Goal: Task Accomplishment & Management: Use online tool/utility

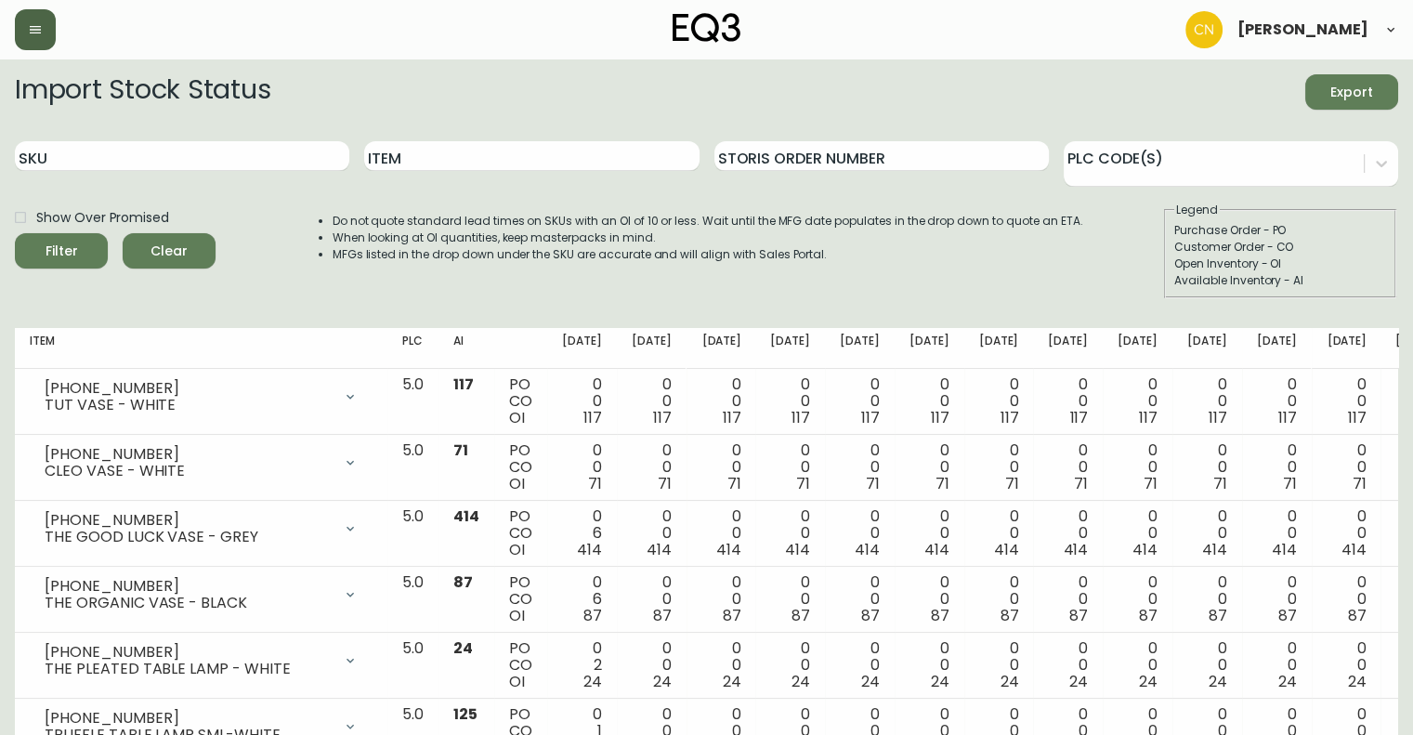
click at [26, 23] on button "button" at bounding box center [35, 29] width 41 height 41
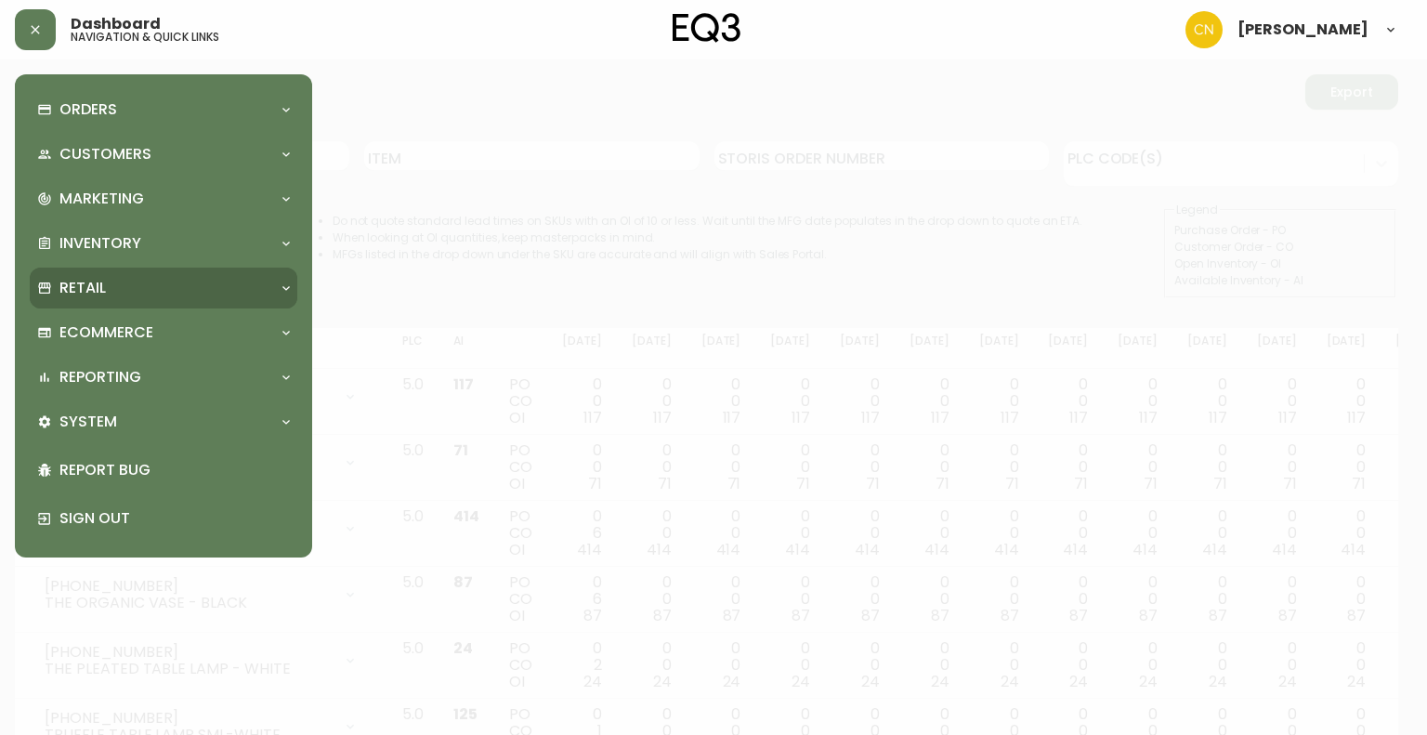
click at [115, 300] on div "Retail" at bounding box center [164, 288] width 268 height 41
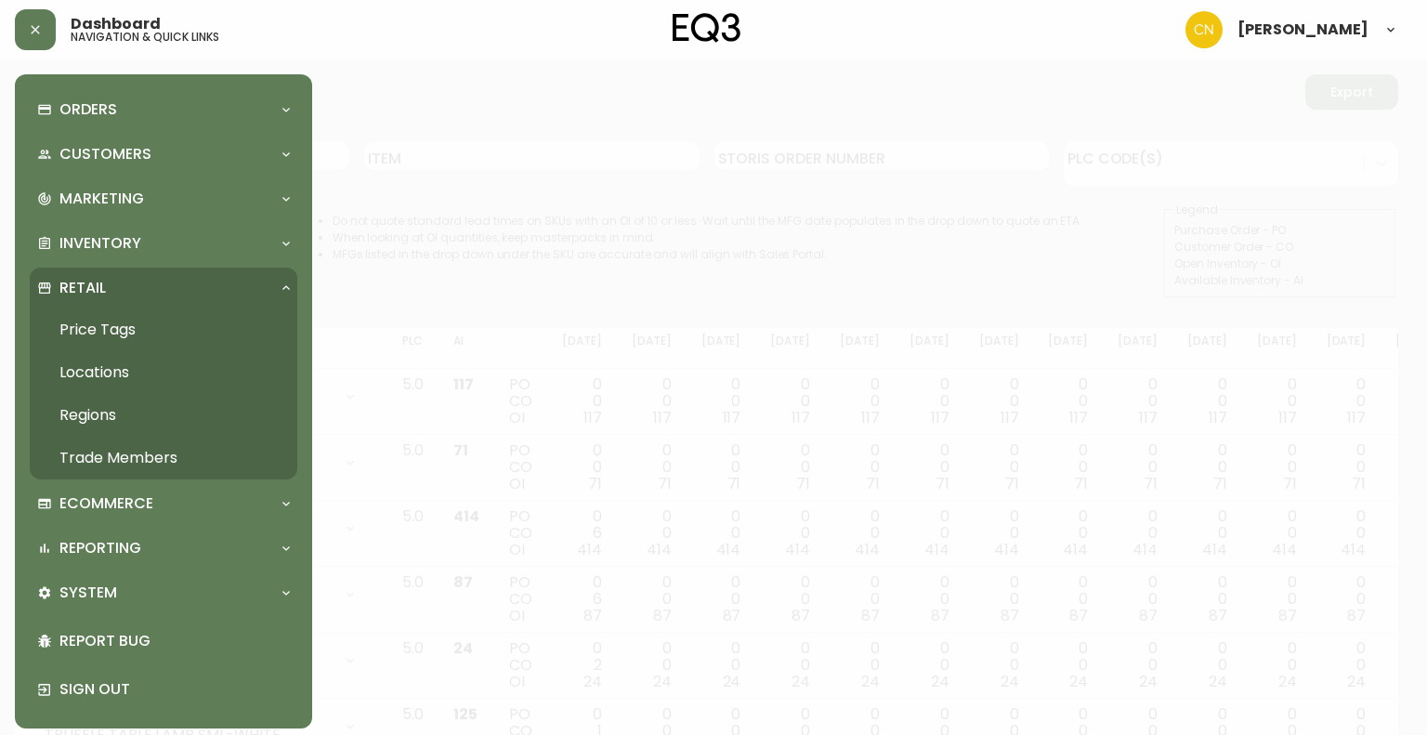
click at [152, 332] on link "Price Tags" at bounding box center [164, 329] width 268 height 43
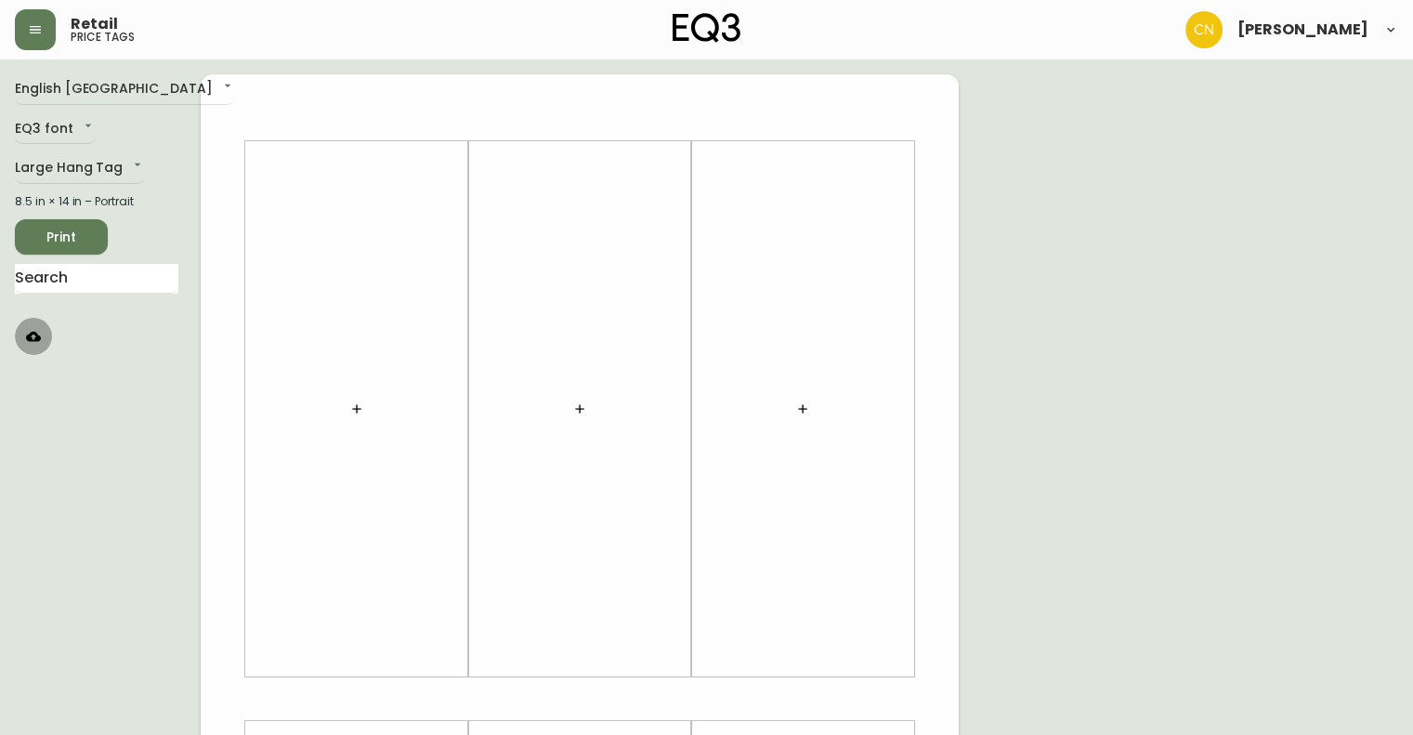
click at [34, 334] on icon "button" at bounding box center [33, 336] width 15 height 10
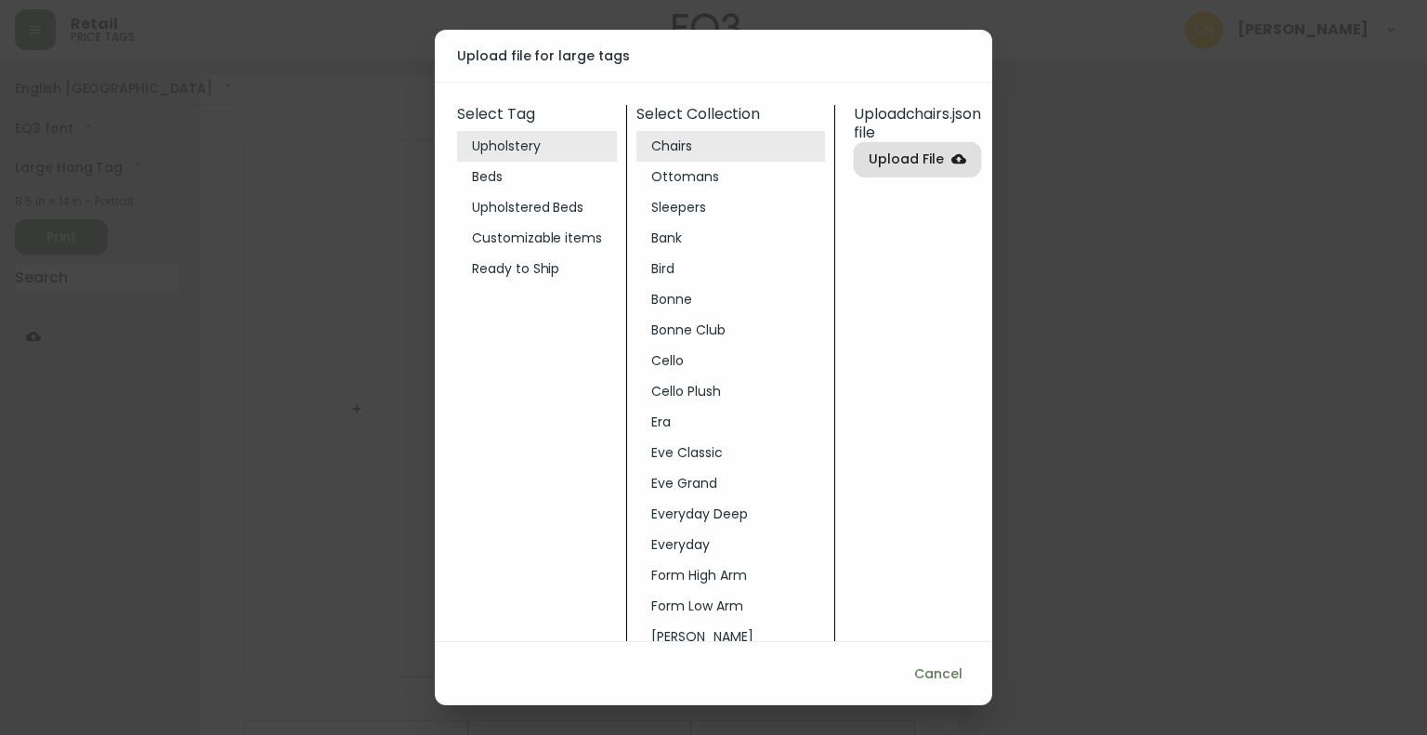
drag, startPoint x: 336, startPoint y: 263, endPoint x: 282, endPoint y: 257, distance: 55.1
click at [334, 263] on div "Upload file for large tags Select Tag Upholstery Beds Upholstered Beds Customiz…" at bounding box center [713, 367] width 1427 height 735
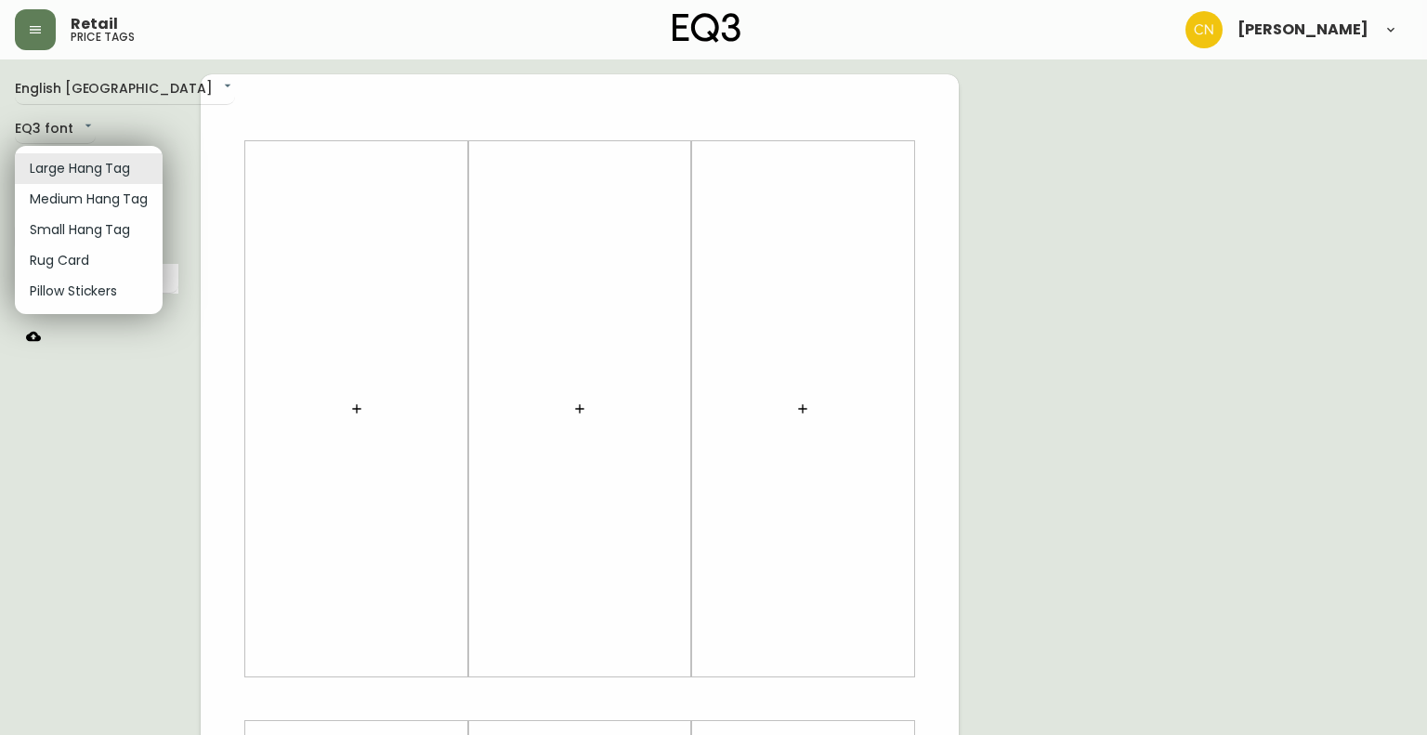
click at [87, 174] on body "Retail price tags [PERSON_NAME] English Canada en_CA EQ3 font EQ3 Large Hang Ta…" at bounding box center [713, 661] width 1427 height 1323
click at [87, 207] on li "Medium Hang Tag" at bounding box center [89, 199] width 148 height 31
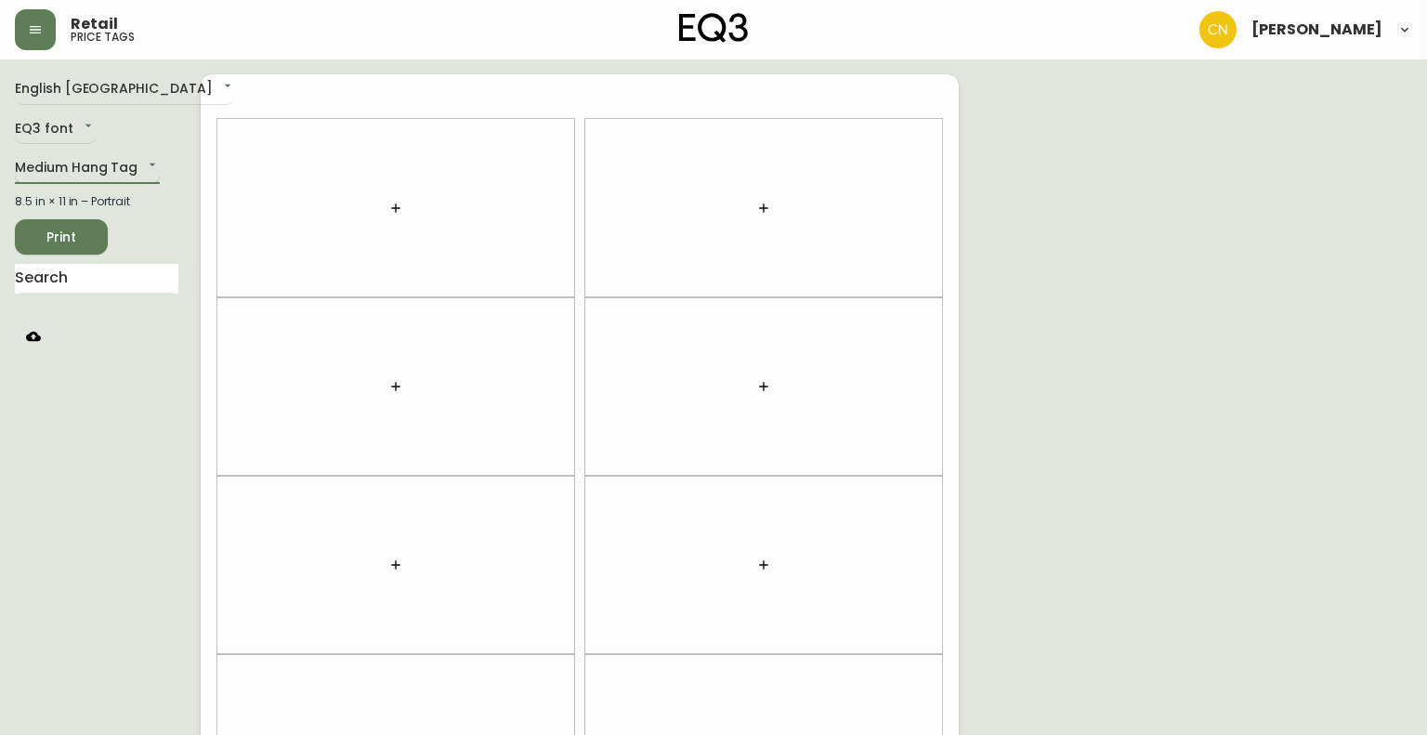
click at [108, 158] on body "Retail price tags [PERSON_NAME] English Canada en_CA EQ3 font EQ3 Medium Hang T…" at bounding box center [713, 527] width 1427 height 1055
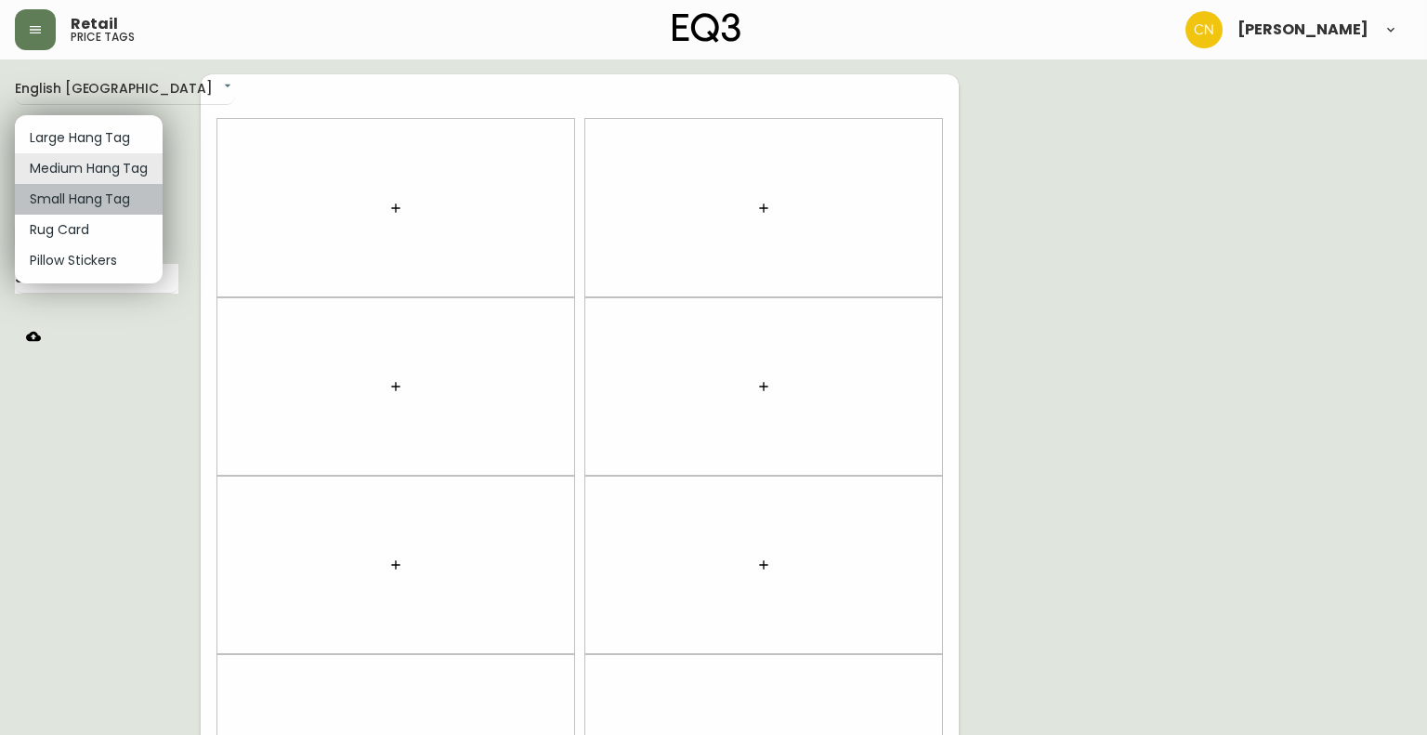
click at [88, 200] on li "Small Hang Tag" at bounding box center [89, 199] width 148 height 31
type input "small"
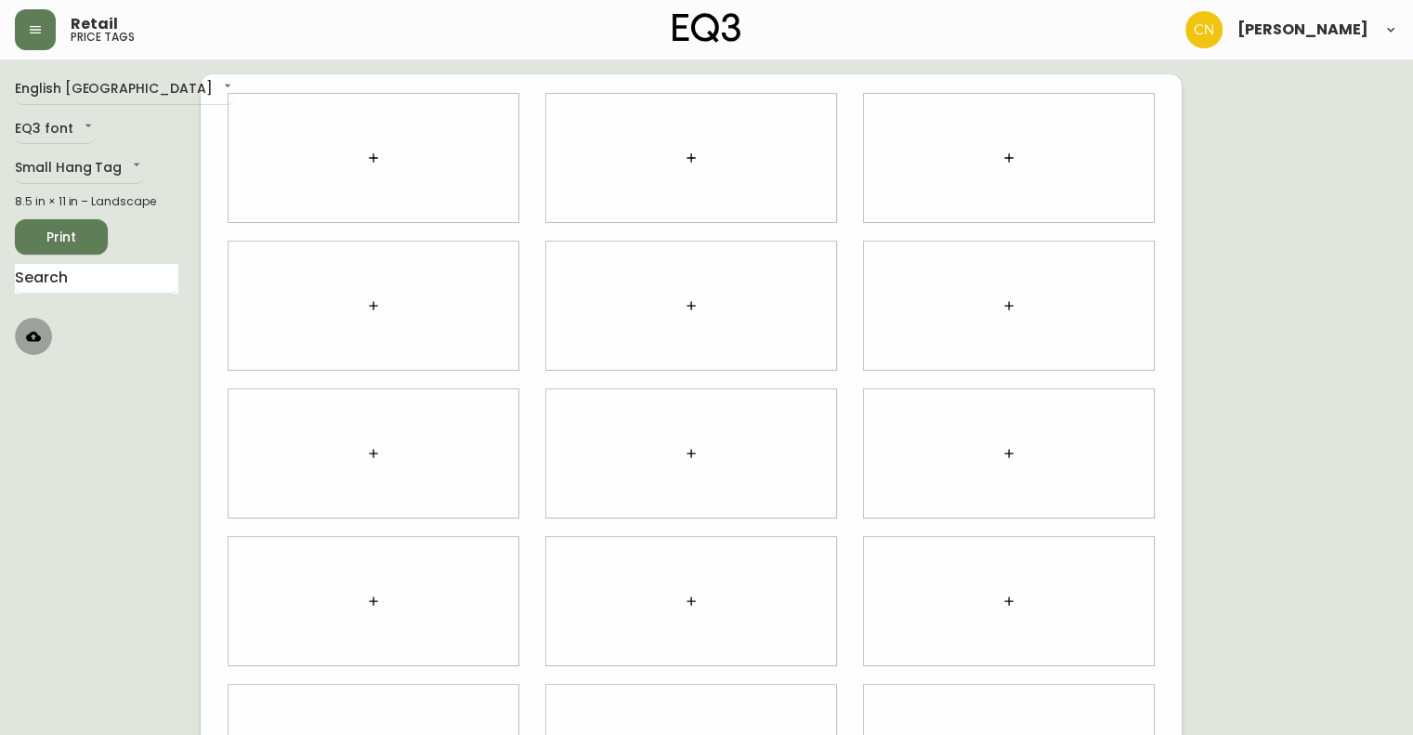
click at [36, 338] on icon "button" at bounding box center [33, 336] width 15 height 15
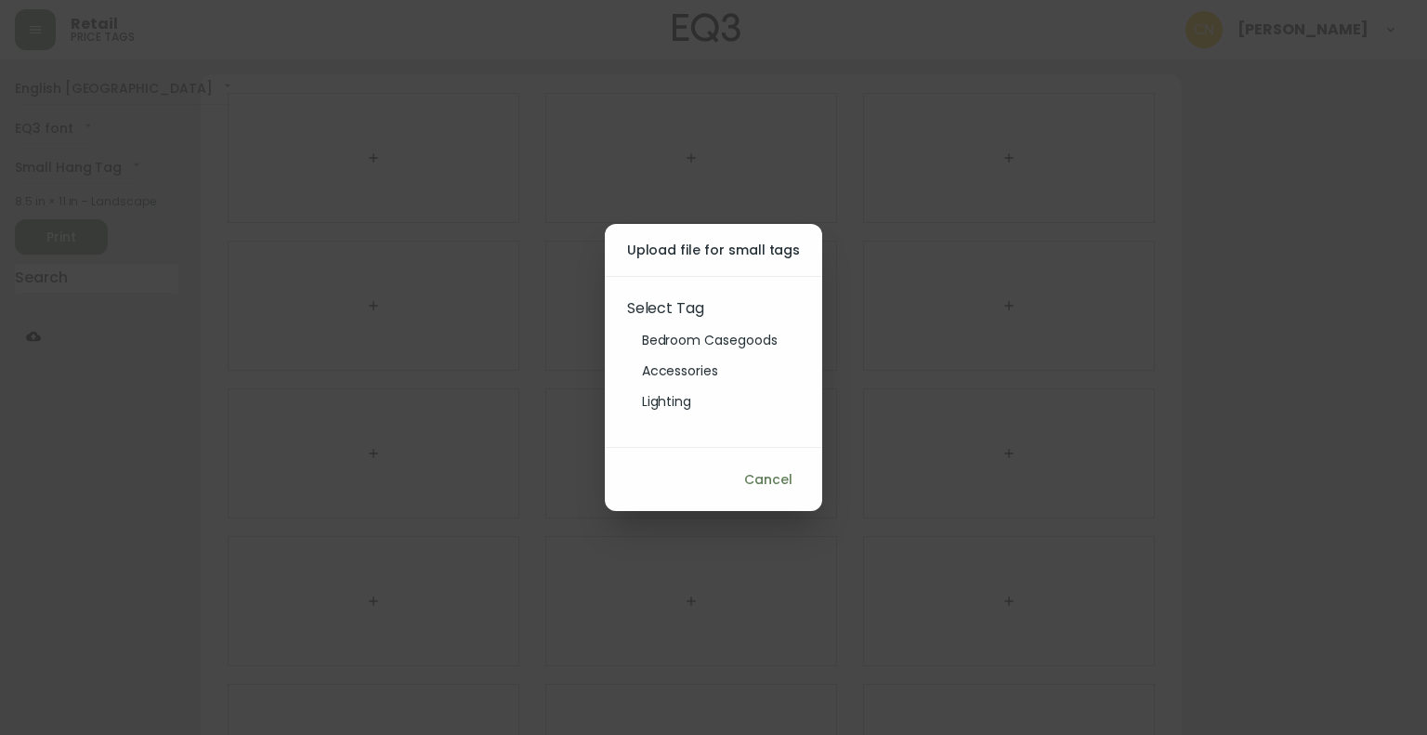
click at [710, 339] on li "Bedroom Casegoods" at bounding box center [709, 340] width 165 height 31
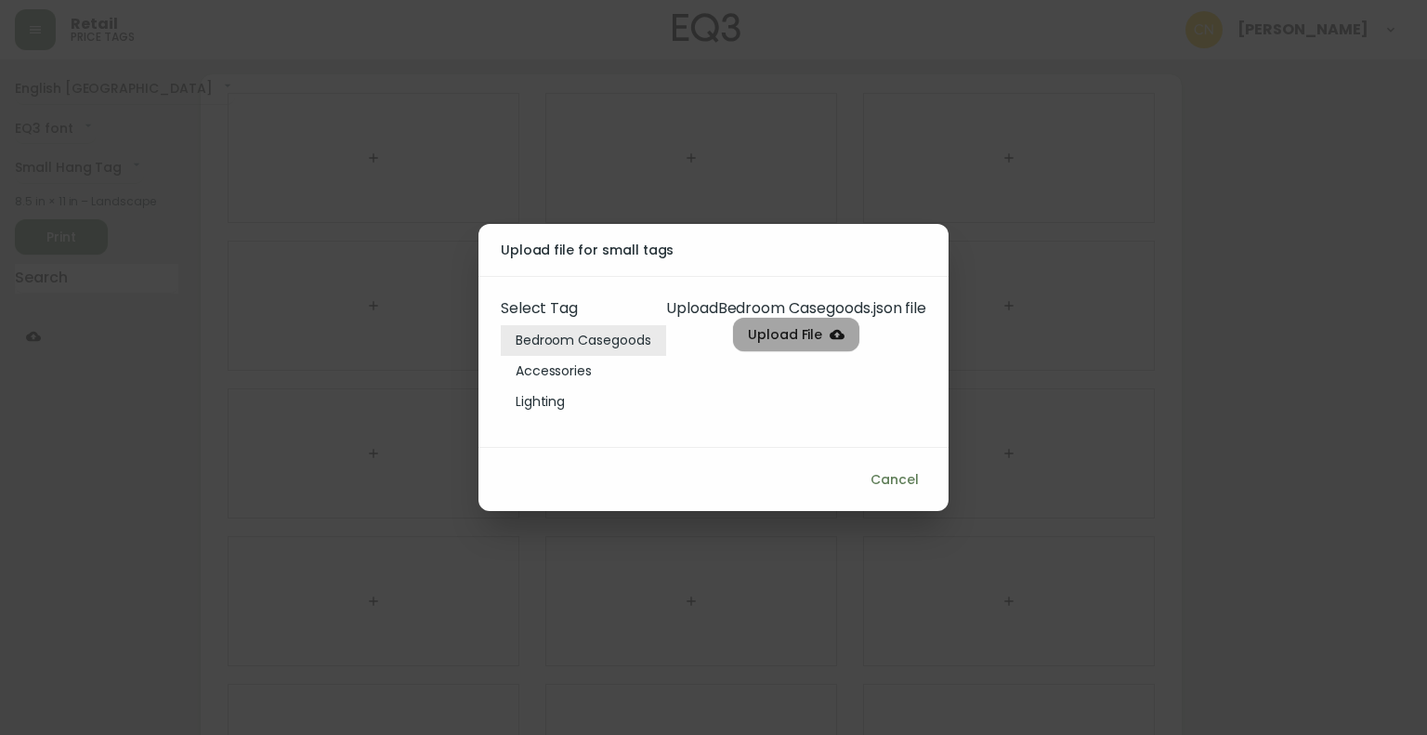
click at [788, 348] on label "Upload File" at bounding box center [796, 335] width 127 height 34
click at [0, 0] on input "Upload File" at bounding box center [0, 0] width 0 height 0
click at [1323, 321] on div "Upload file for small tags Select Tag Bedroom Casegoods Accessories Lighting Up…" at bounding box center [713, 367] width 1427 height 735
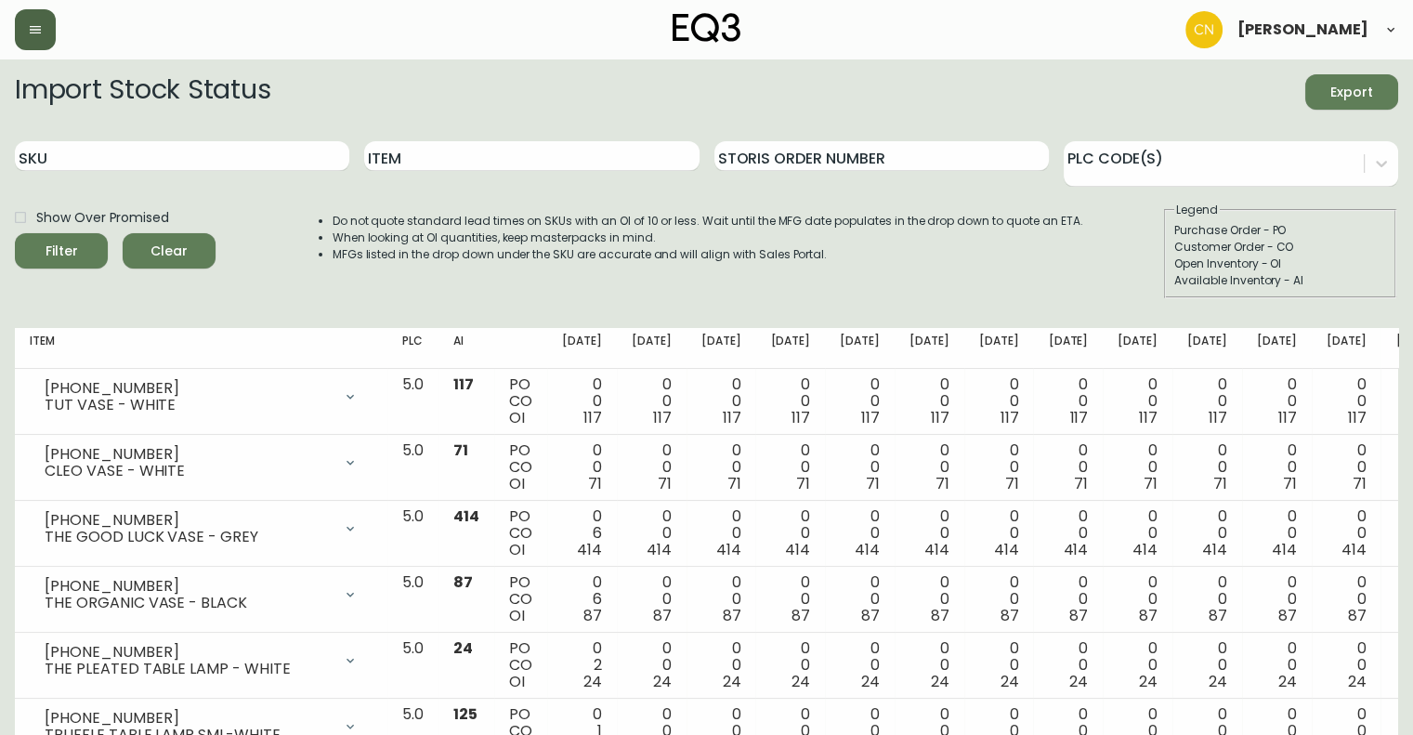
click at [52, 30] on button "button" at bounding box center [35, 29] width 41 height 41
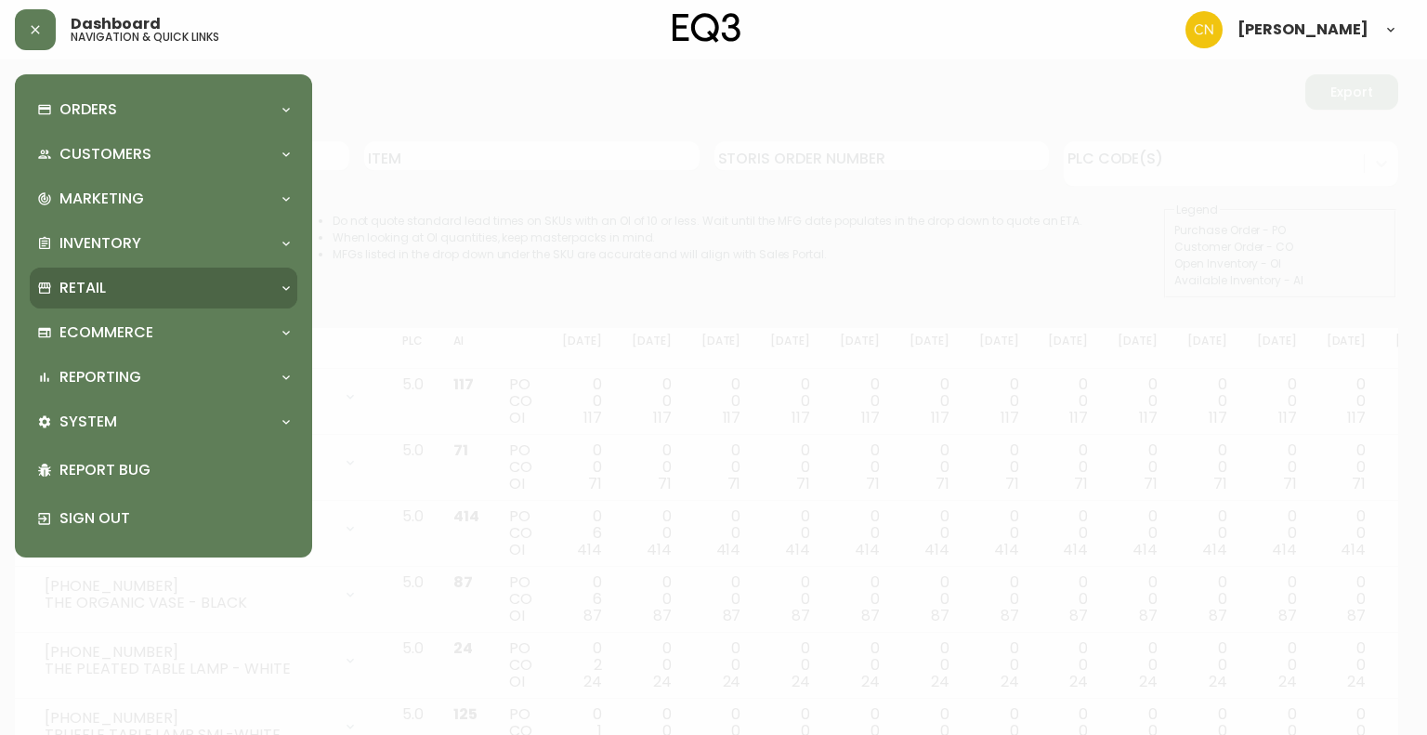
drag, startPoint x: 92, startPoint y: 285, endPoint x: 142, endPoint y: 293, distance: 50.7
click at [92, 284] on p "Retail" at bounding box center [82, 288] width 46 height 20
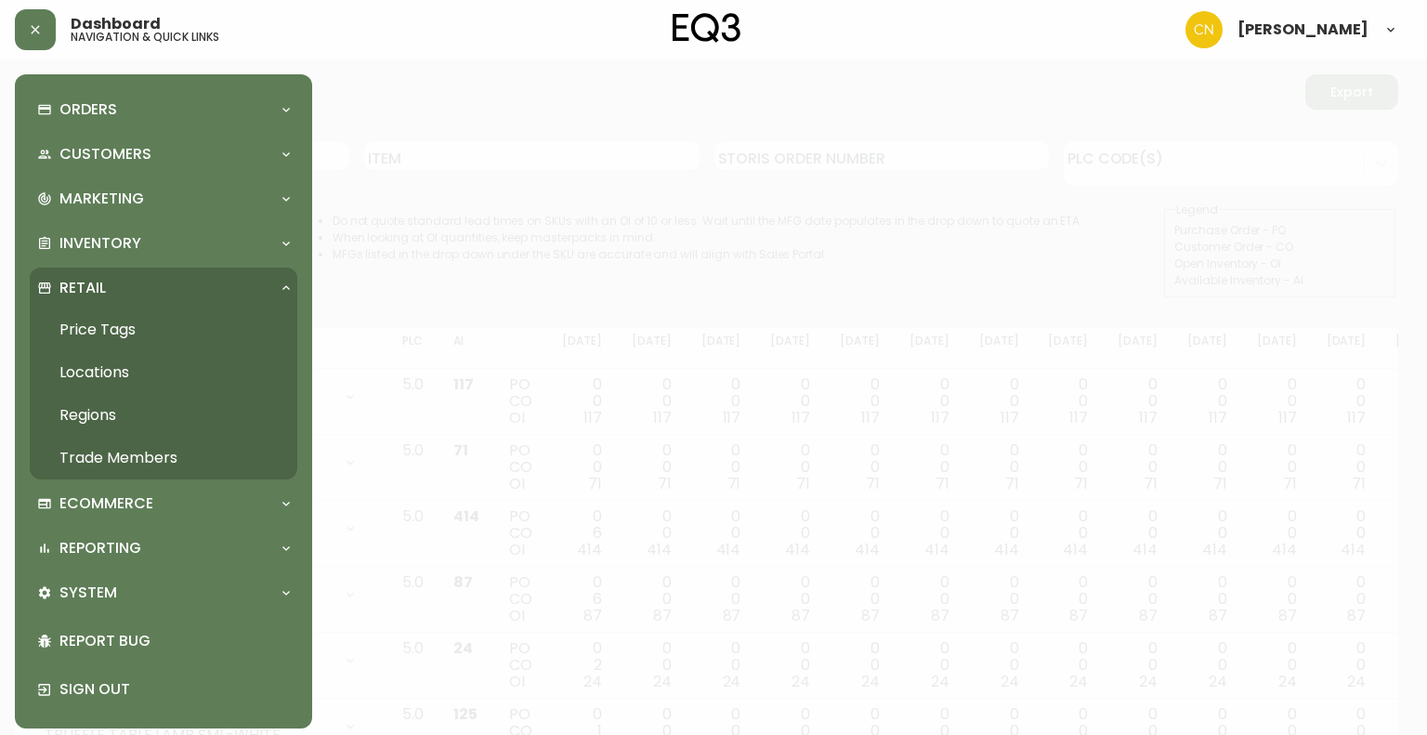
click at [126, 338] on link "Price Tags" at bounding box center [164, 329] width 268 height 43
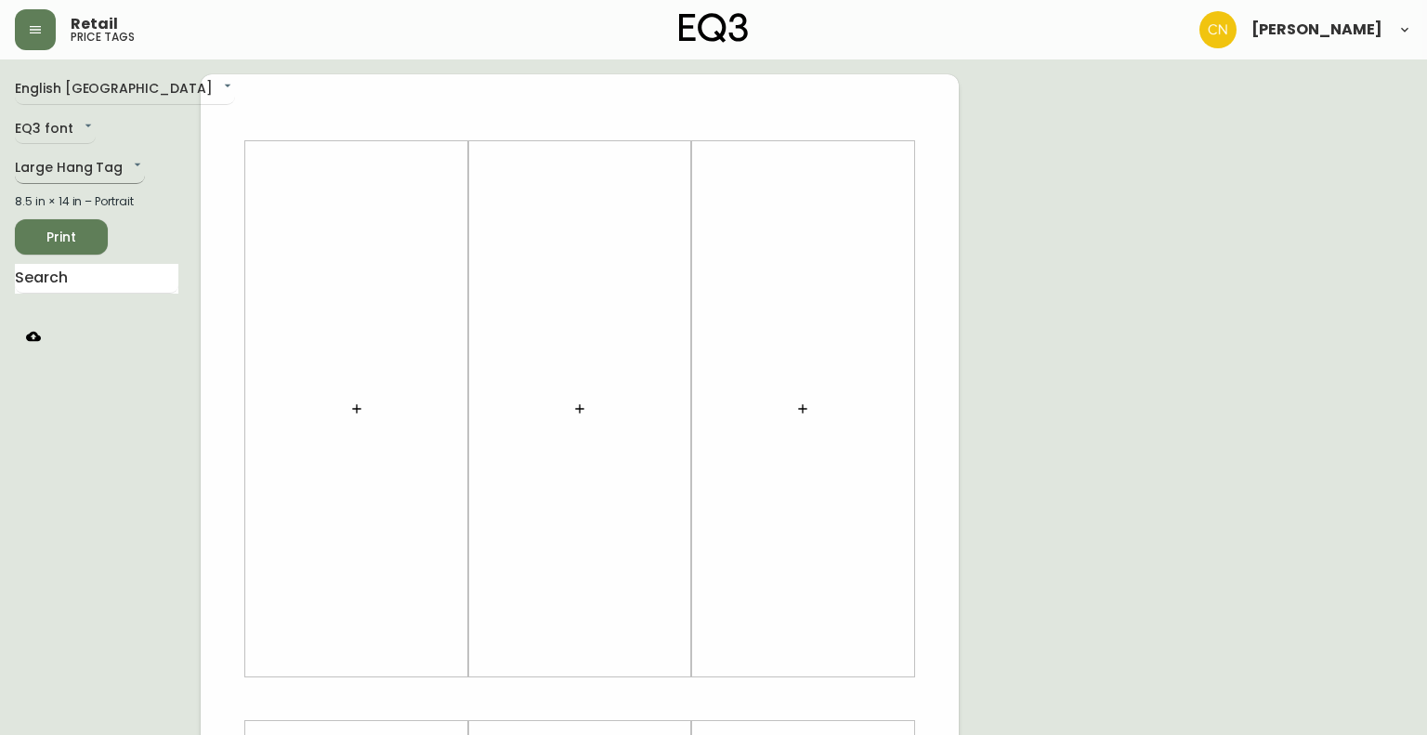
click at [98, 177] on body "Retail price tags Carlos Navarro English Canada en_CA EQ3 font EQ3 Large Hang T…" at bounding box center [713, 661] width 1427 height 1323
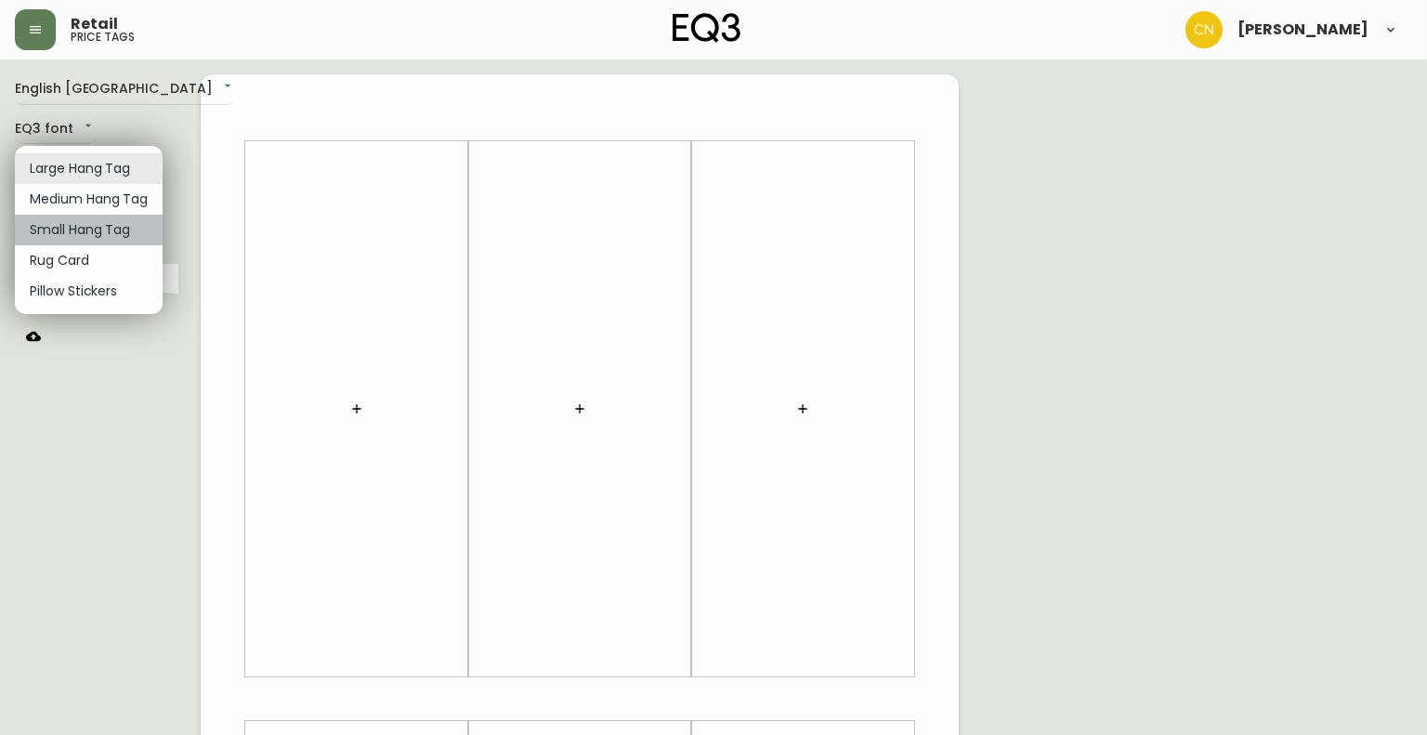
drag, startPoint x: 85, startPoint y: 222, endPoint x: 93, endPoint y: 235, distance: 15.5
click at [84, 222] on li "Small Hang Tag" at bounding box center [89, 230] width 148 height 31
type input "small"
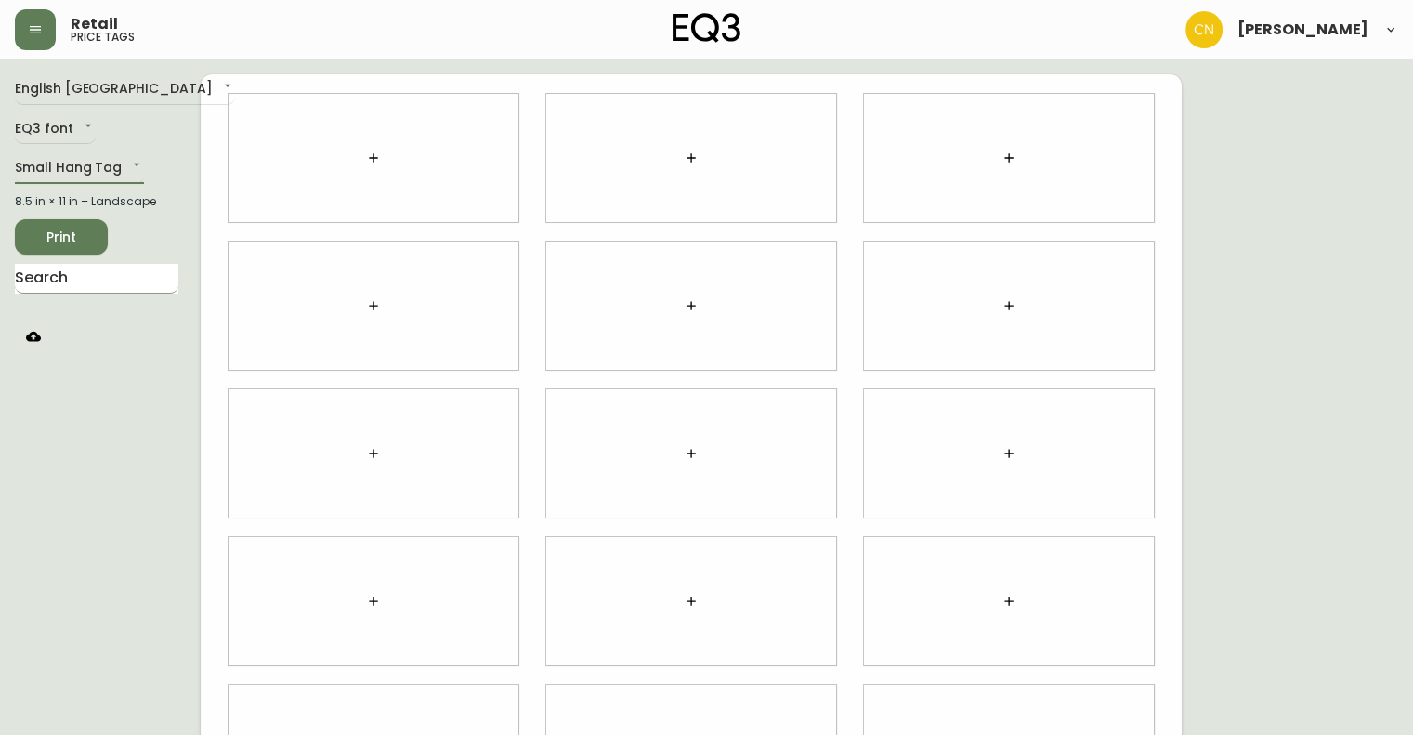
click at [54, 282] on input "text" at bounding box center [97, 279] width 164 height 30
click at [55, 282] on input "text" at bounding box center [97, 279] width 164 height 30
click at [30, 330] on icon "button" at bounding box center [33, 336] width 15 height 15
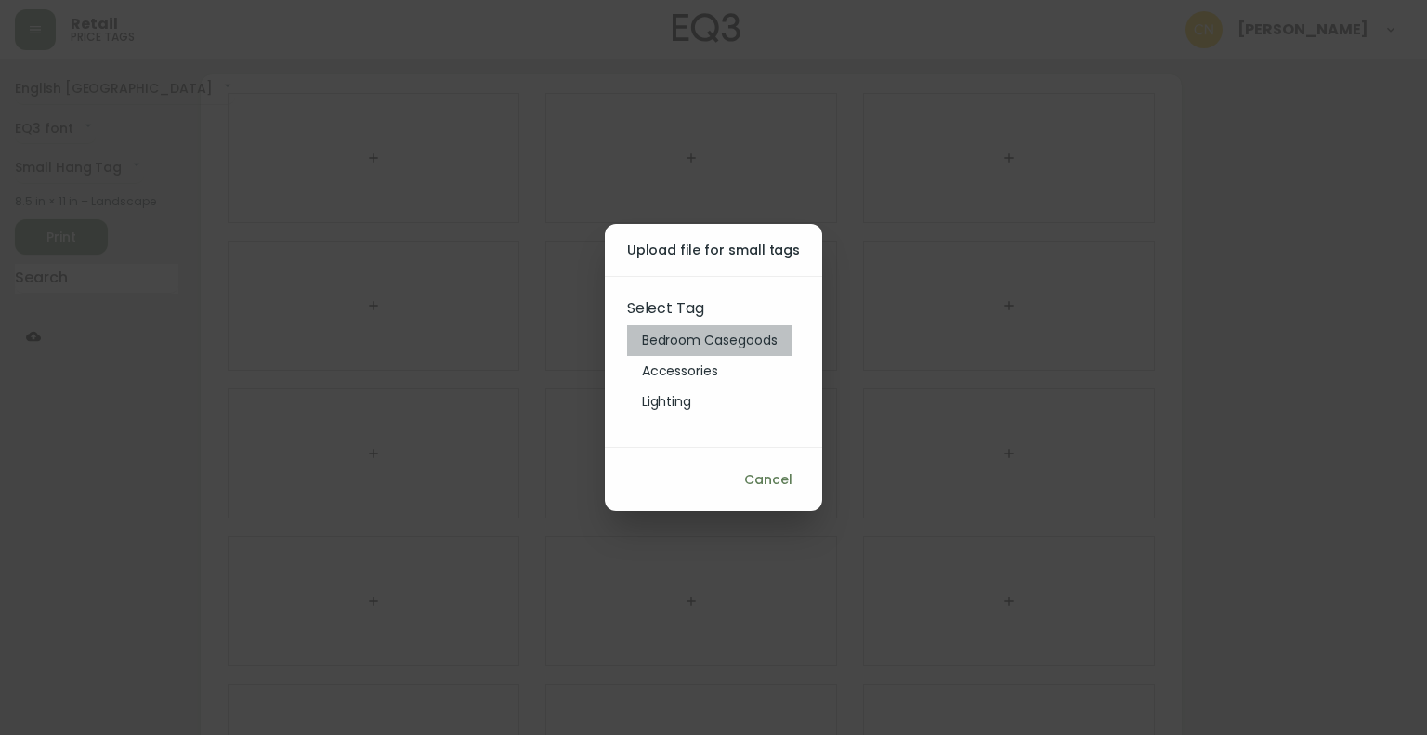
click at [699, 347] on li "Bedroom Casegoods" at bounding box center [709, 340] width 165 height 31
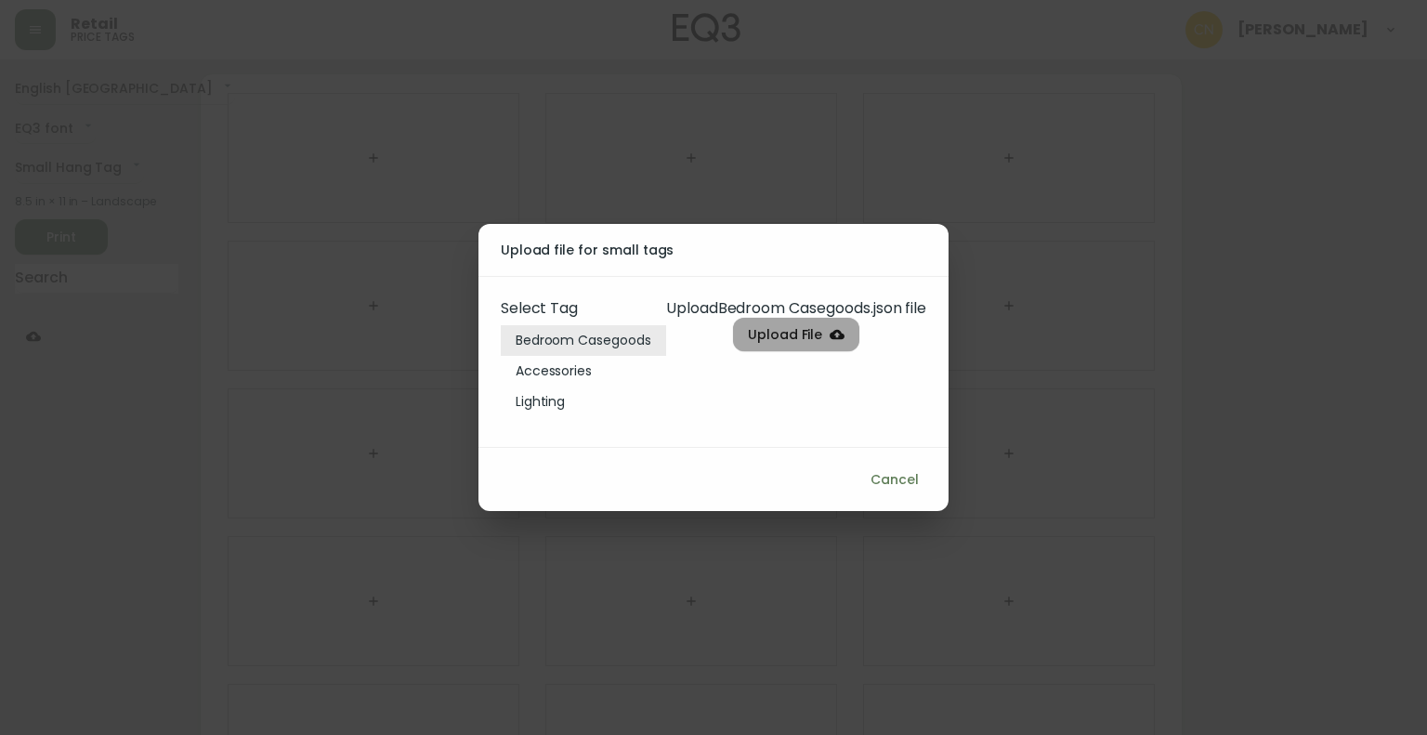
click at [783, 330] on span "Upload File" at bounding box center [785, 334] width 75 height 23
click at [0, 0] on input "Upload File" at bounding box center [0, 0] width 0 height 0
click at [903, 490] on span "Cancel" at bounding box center [895, 479] width 48 height 23
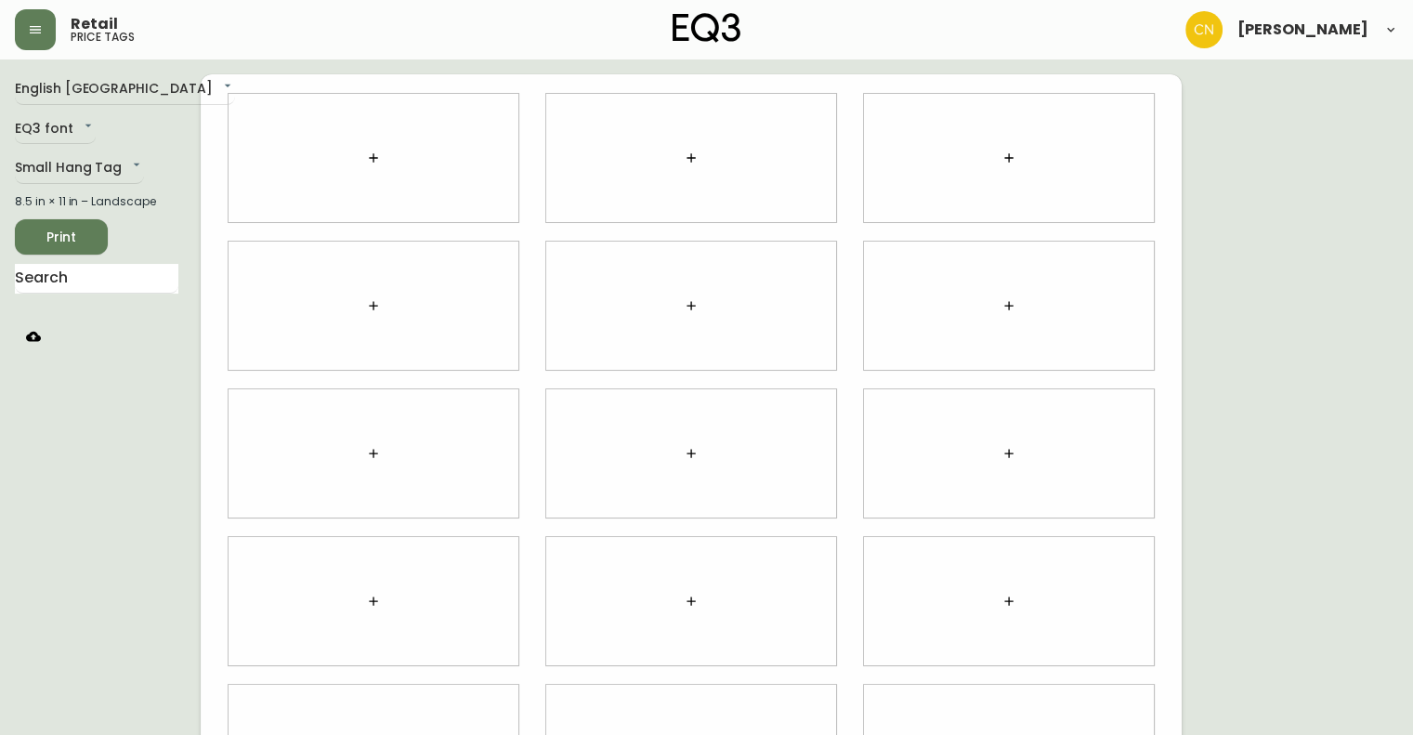
click at [26, 340] on icon "button" at bounding box center [33, 336] width 15 height 15
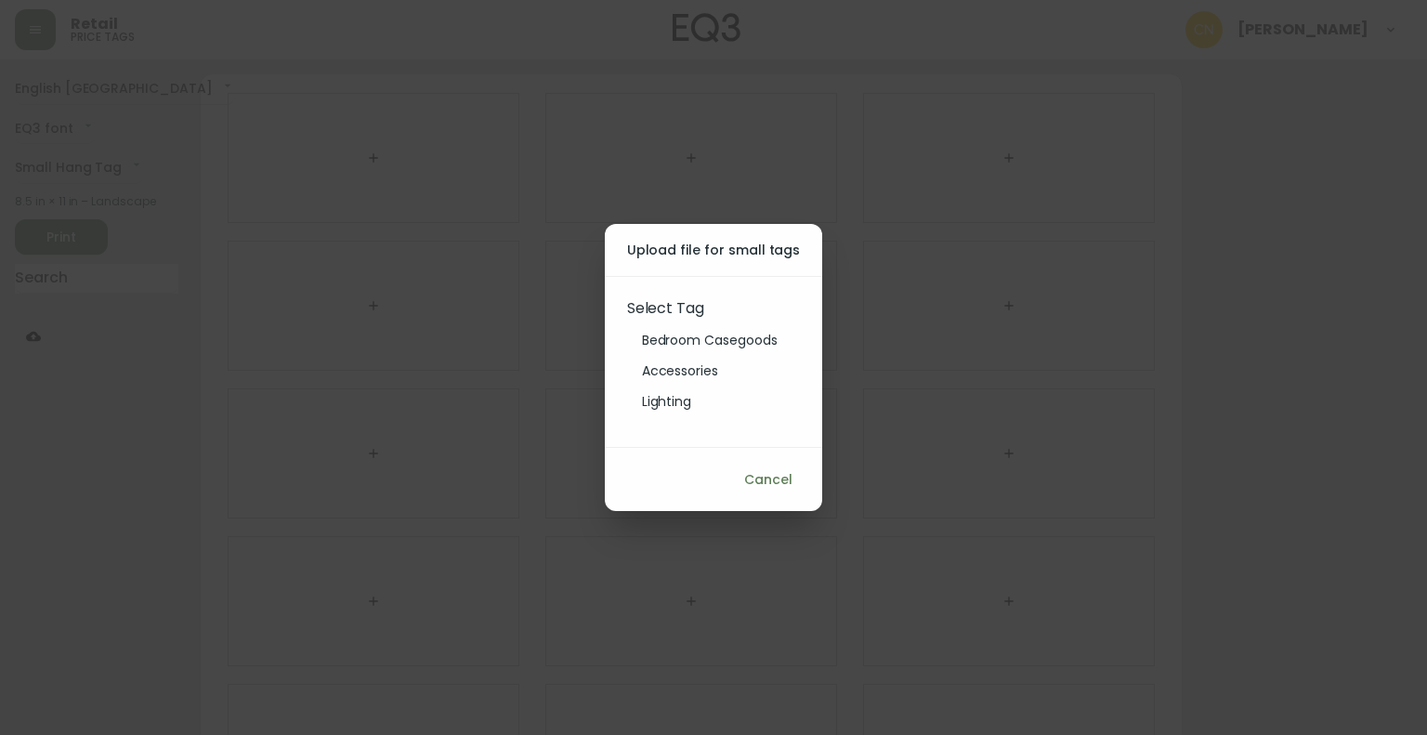
click at [691, 341] on li "Bedroom Casegoods" at bounding box center [709, 340] width 165 height 31
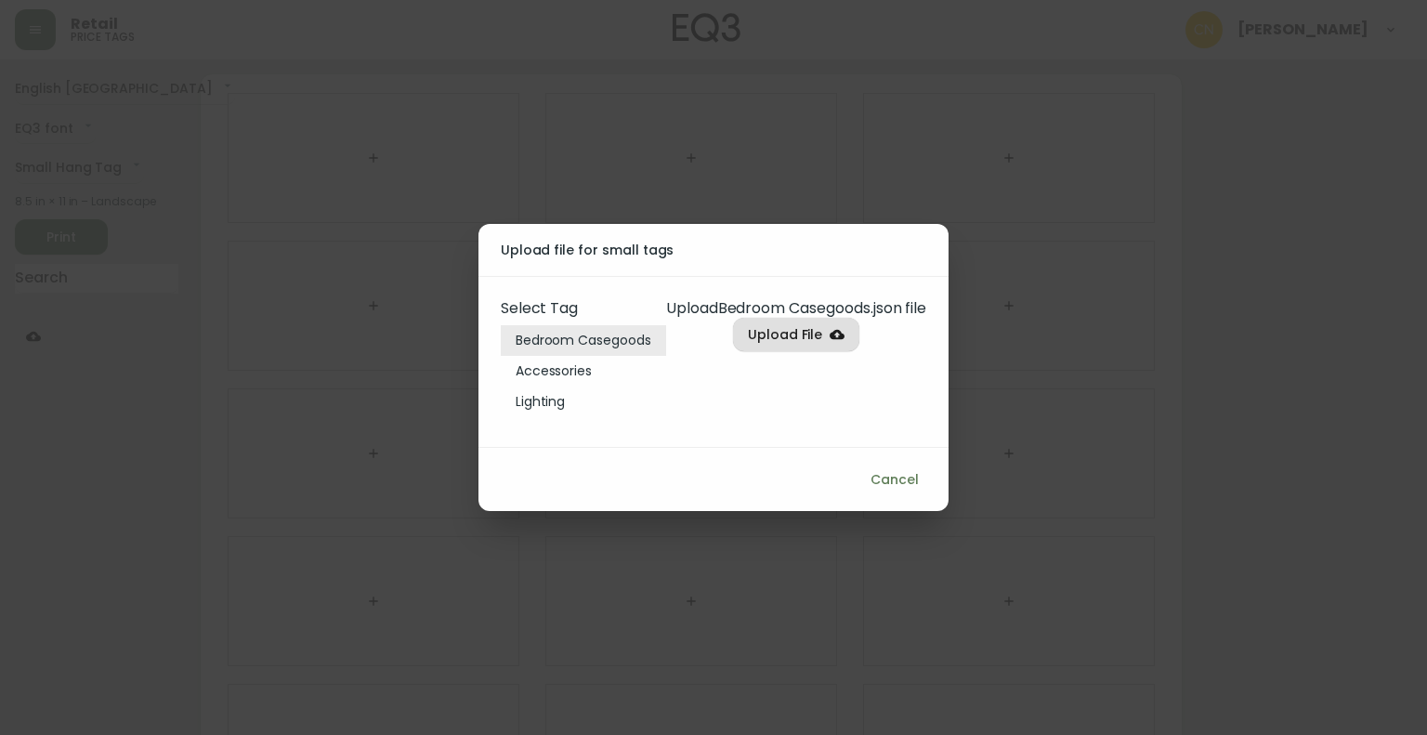
click at [759, 340] on span "Upload File" at bounding box center [785, 334] width 75 height 23
click at [0, 0] on input "Upload File" at bounding box center [0, 0] width 0 height 0
click at [919, 482] on span "Cancel" at bounding box center [895, 479] width 48 height 23
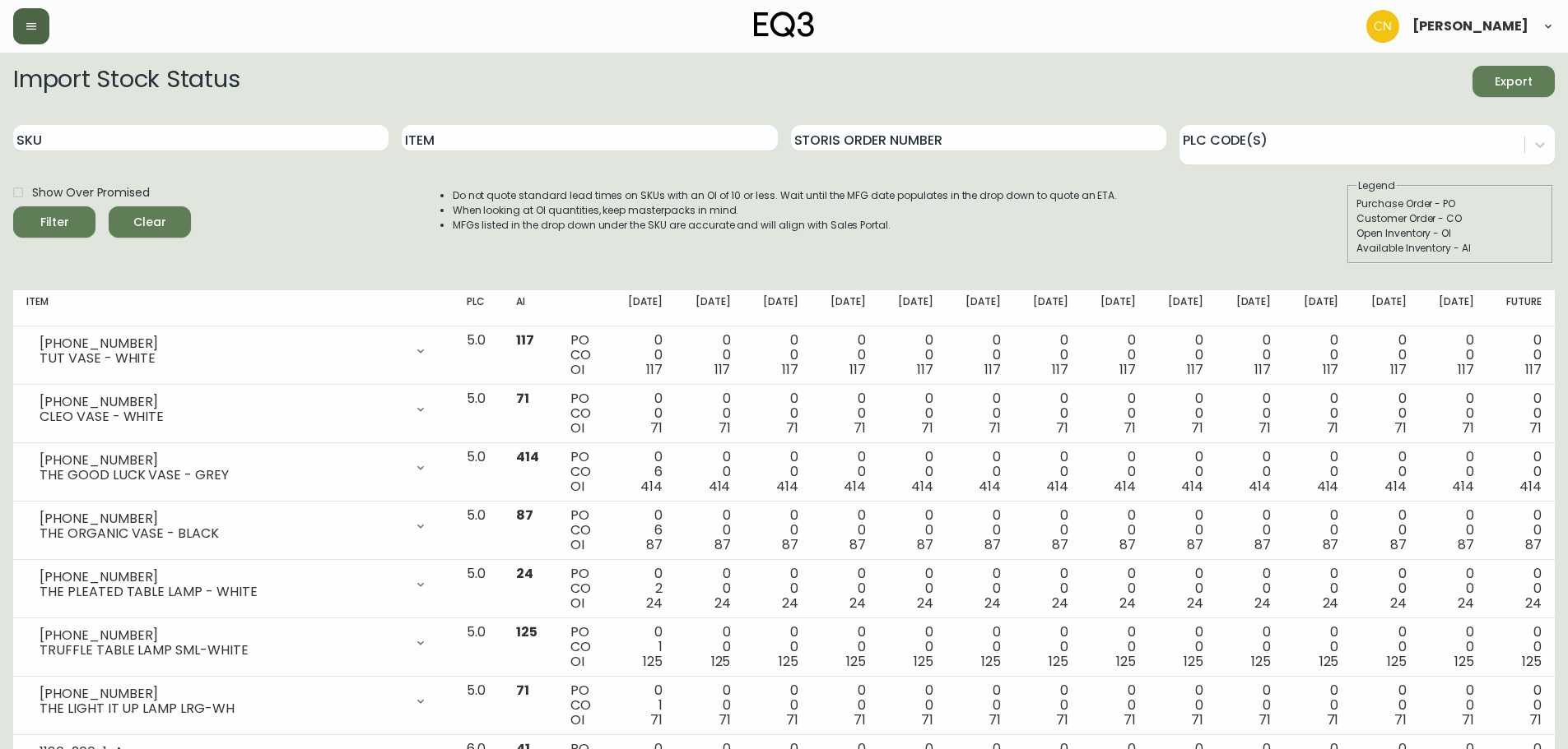
click at [33, 36] on button "button" at bounding box center [31, 26] width 36 height 36
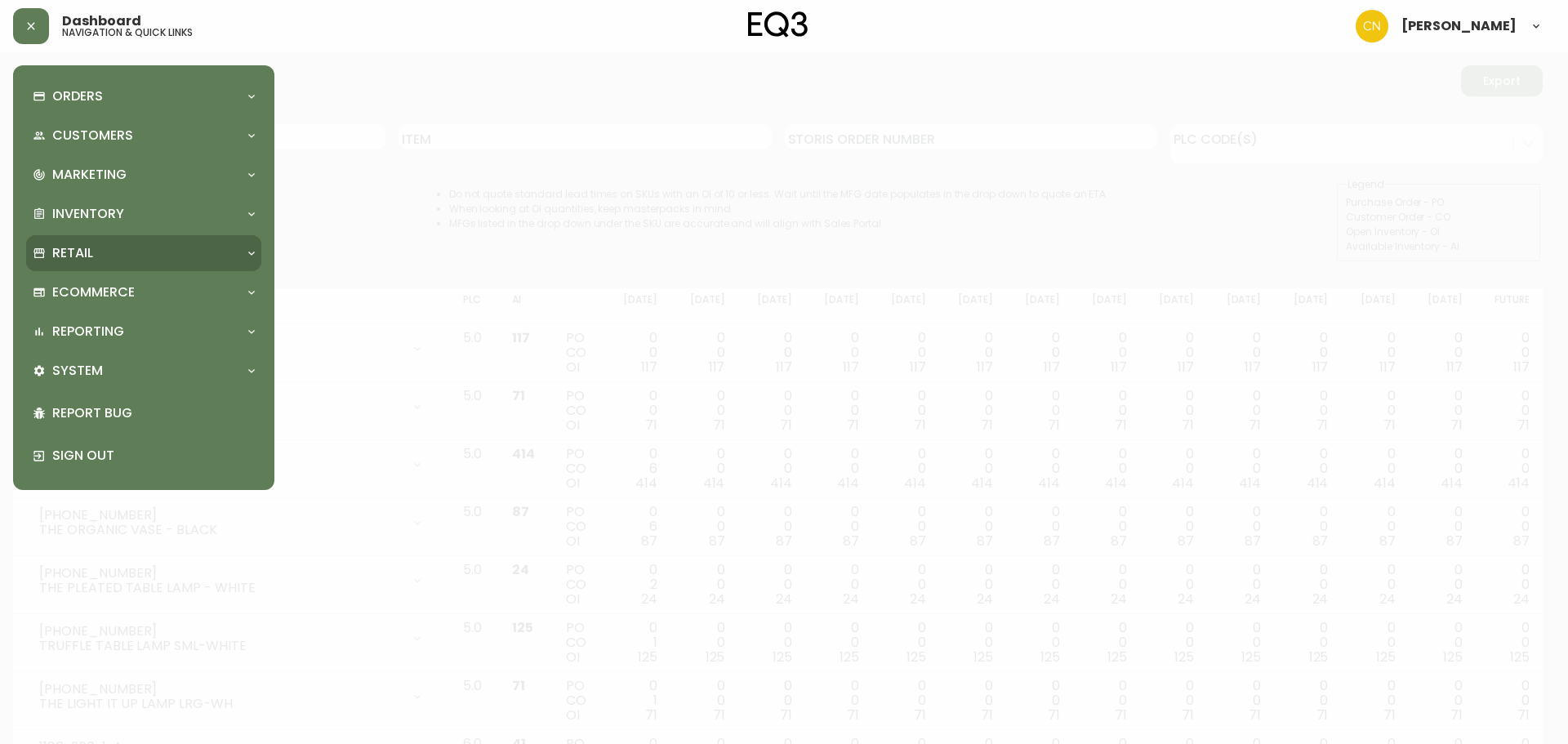
click at [90, 259] on p "Retail" at bounding box center [72, 253] width 40 height 18
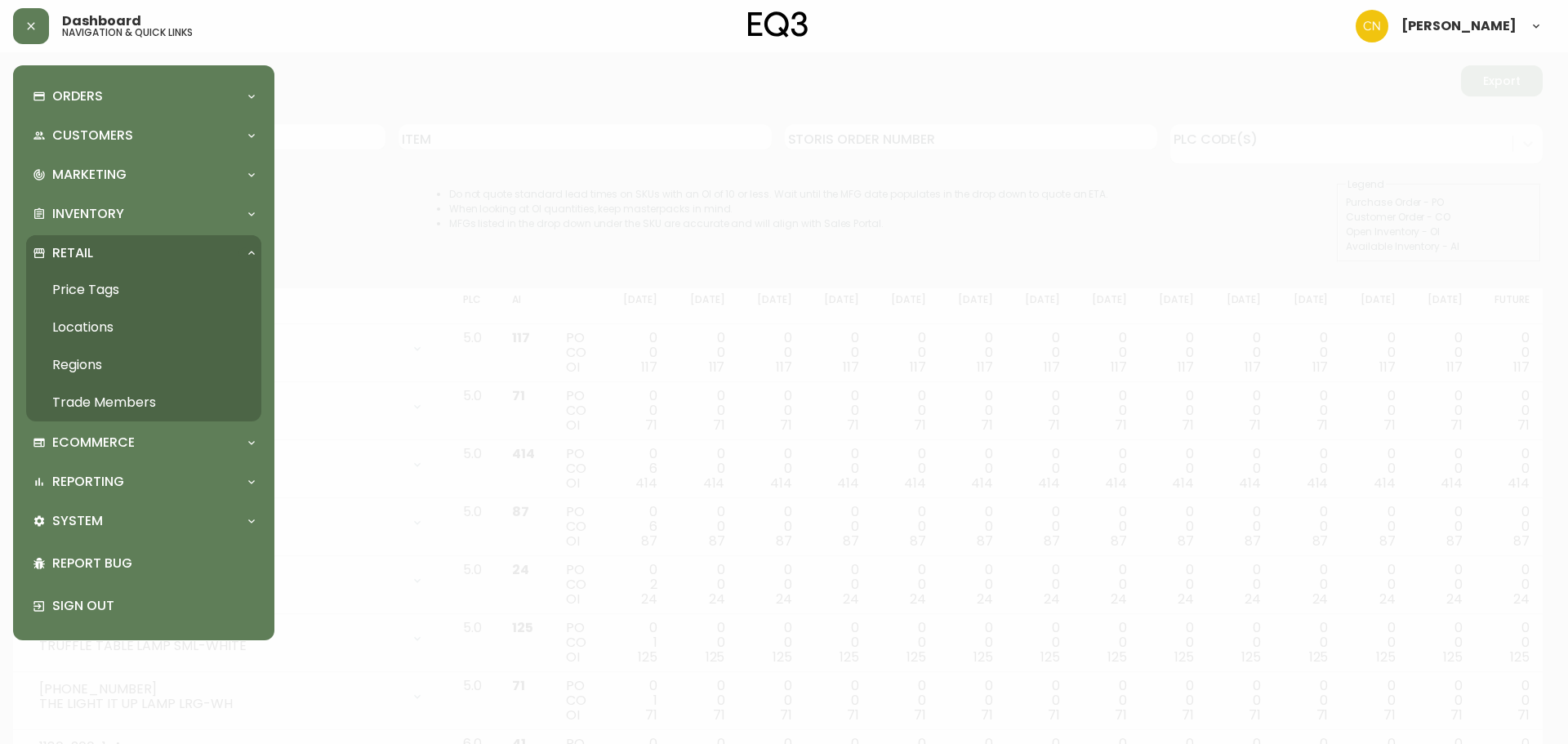
click at [75, 293] on link "Price Tags" at bounding box center [144, 289] width 236 height 38
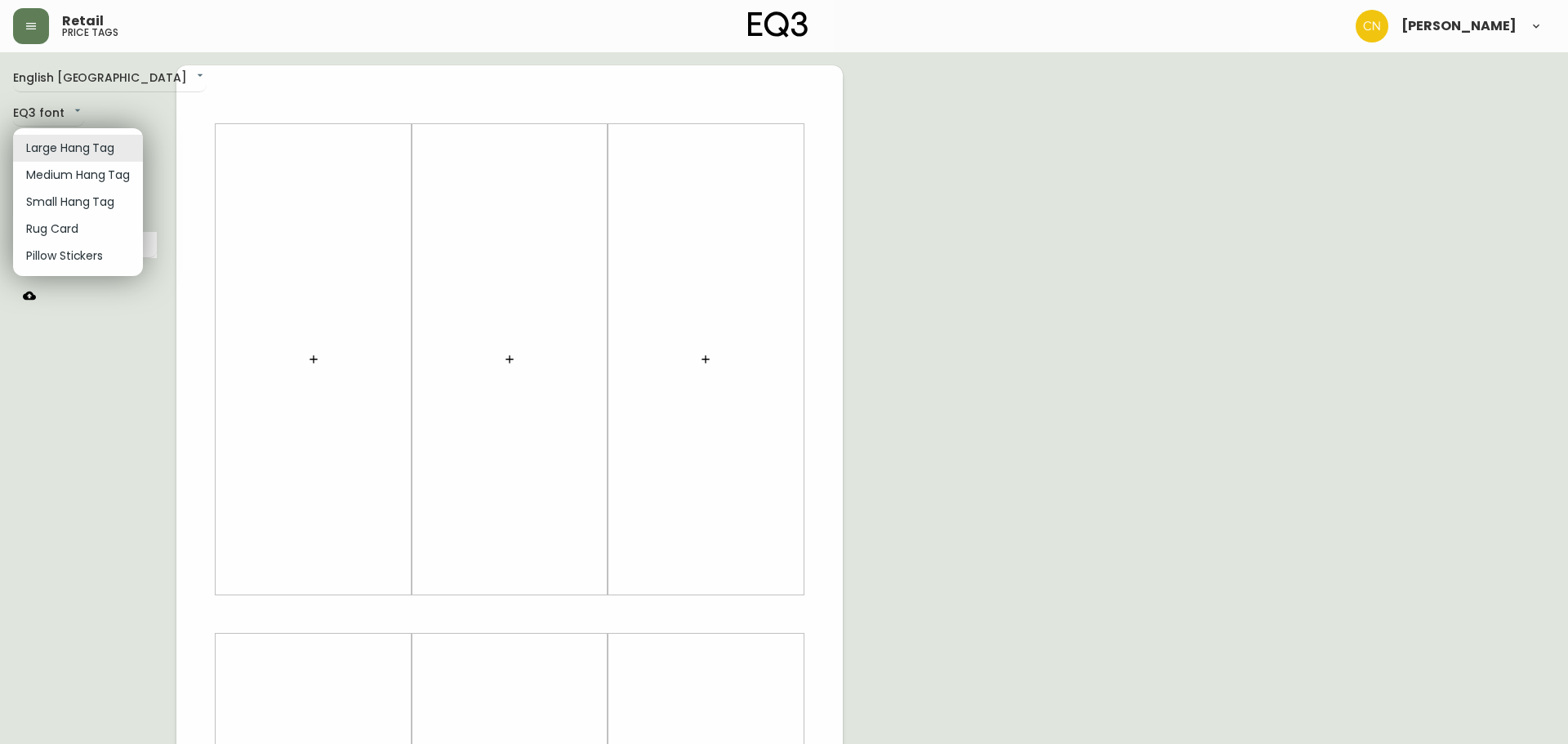
click at [36, 146] on body "Retail price tags [PERSON_NAME] English Canada en_CA EQ3 font EQ3 Large Hang Ta…" at bounding box center [784, 581] width 1568 height 1163
click at [50, 203] on li "Small Hang Tag" at bounding box center [78, 202] width 130 height 27
type input "small"
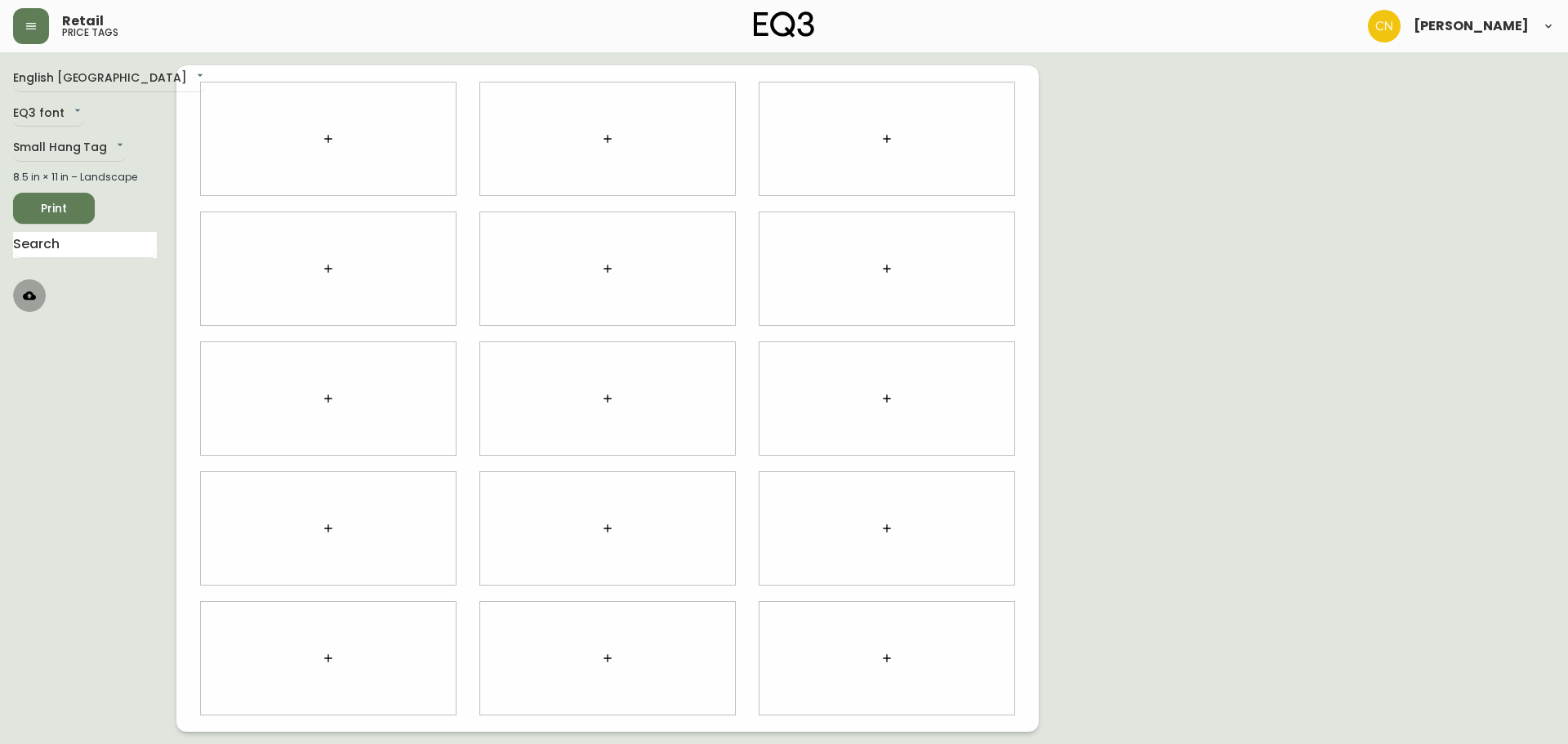
click at [28, 299] on icon "button" at bounding box center [29, 295] width 13 height 9
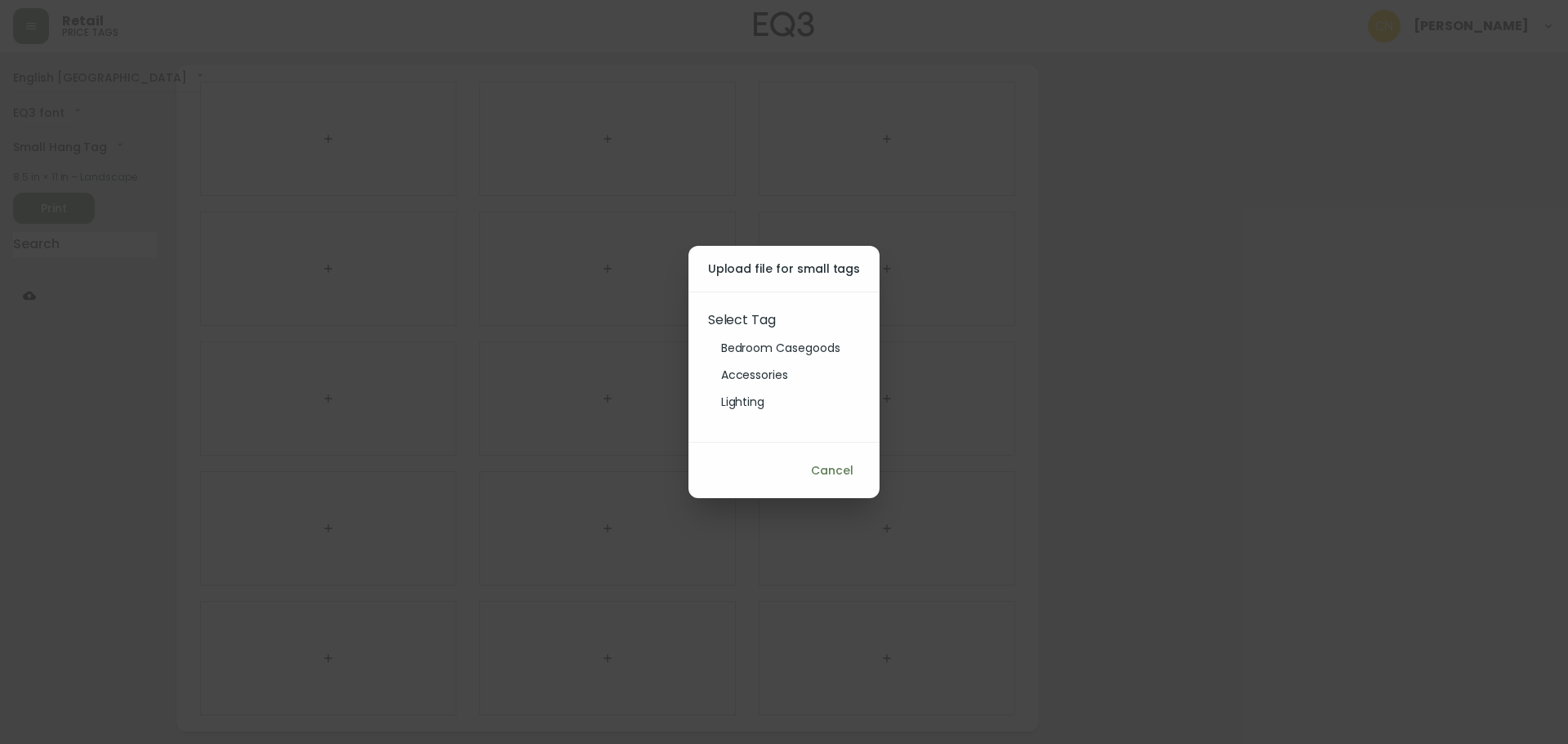
click at [798, 352] on li "Bedroom Casegoods" at bounding box center [780, 348] width 145 height 27
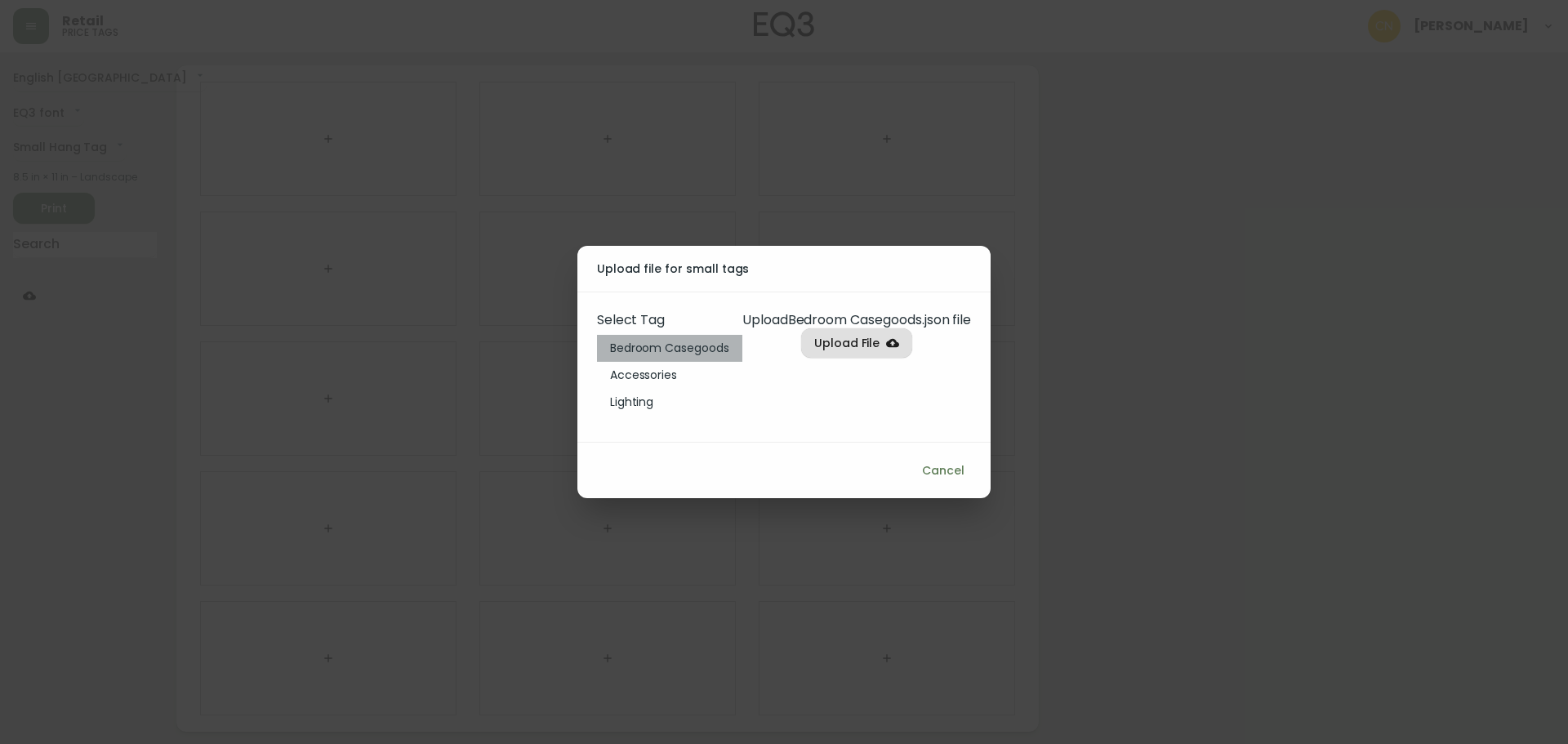
drag, startPoint x: 679, startPoint y: 349, endPoint x: 698, endPoint y: 347, distance: 19.1
click at [679, 347] on li "Bedroom Casegoods" at bounding box center [669, 348] width 145 height 27
click at [875, 352] on span "Upload File" at bounding box center [846, 343] width 66 height 20
click at [0, 0] on input "Upload File" at bounding box center [0, 0] width 0 height 0
